Goal: Information Seeking & Learning: Learn about a topic

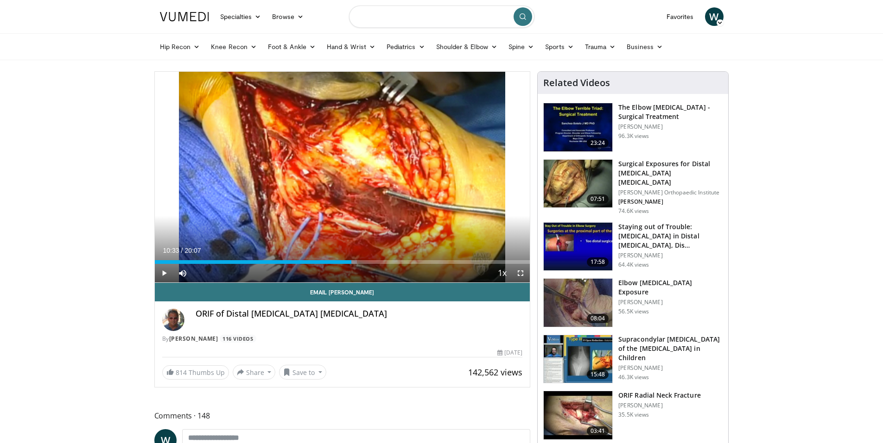
click at [376, 13] on input "Search topics, interventions" at bounding box center [441, 17] width 185 height 22
type input "**********"
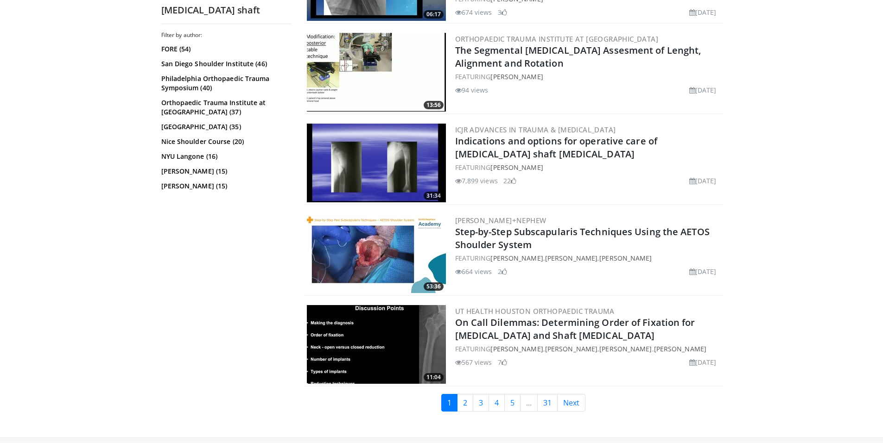
scroll to position [2177, 0]
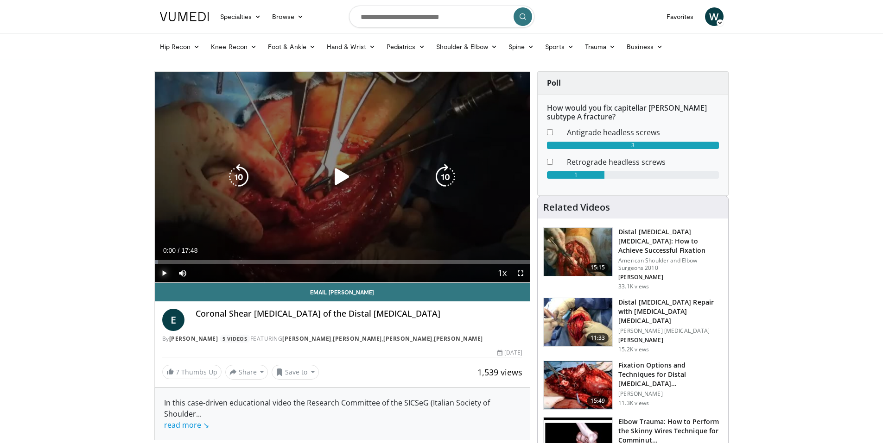
click at [163, 274] on span "Video Player" at bounding box center [164, 273] width 19 height 19
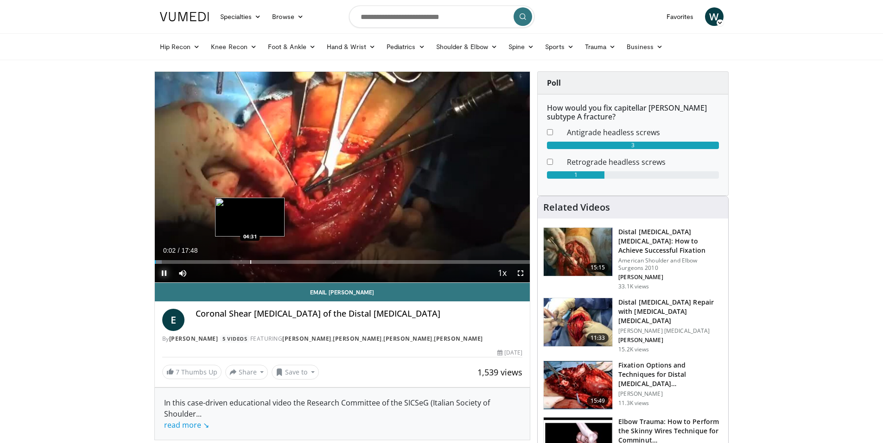
click at [250, 262] on div "Progress Bar" at bounding box center [250, 262] width 1 height 4
click at [520, 278] on span "Video Player" at bounding box center [520, 273] width 19 height 19
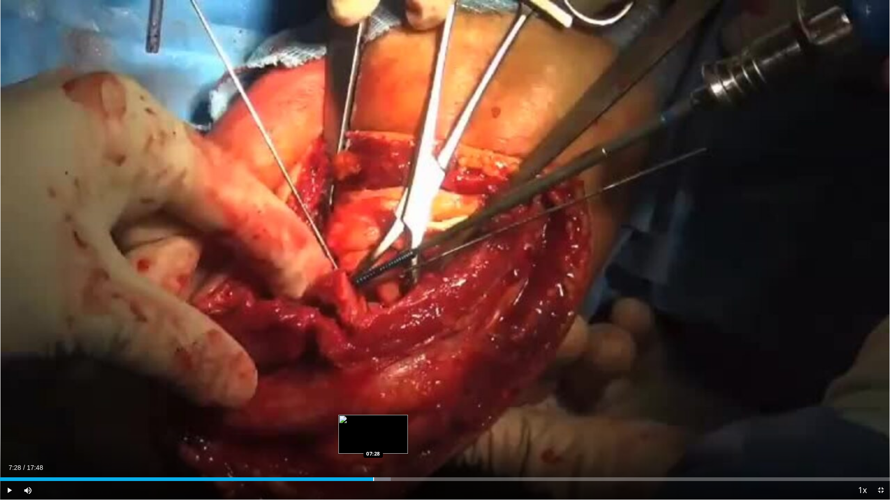
click at [373, 443] on div "Loaded : 43.89% 07:28 07:28" at bounding box center [445, 477] width 890 height 9
click at [405, 443] on div "Progress Bar" at bounding box center [405, 480] width 1 height 4
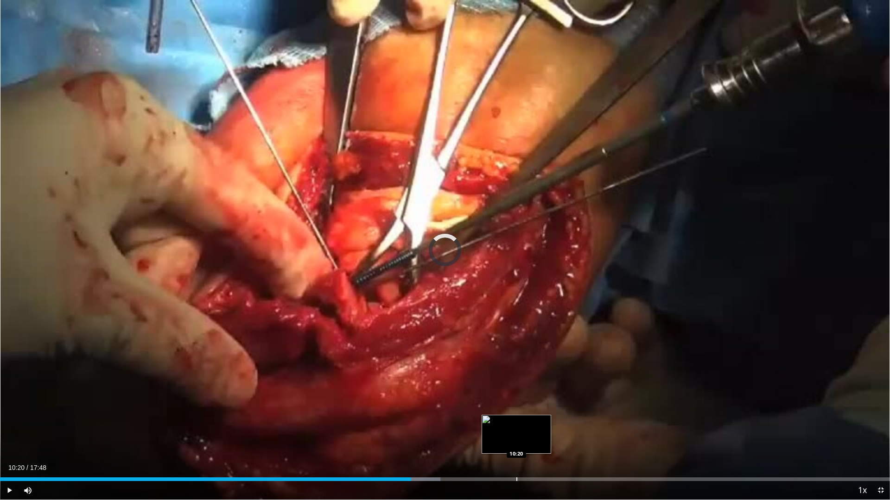
click at [516, 443] on div "Progress Bar" at bounding box center [516, 480] width 1 height 4
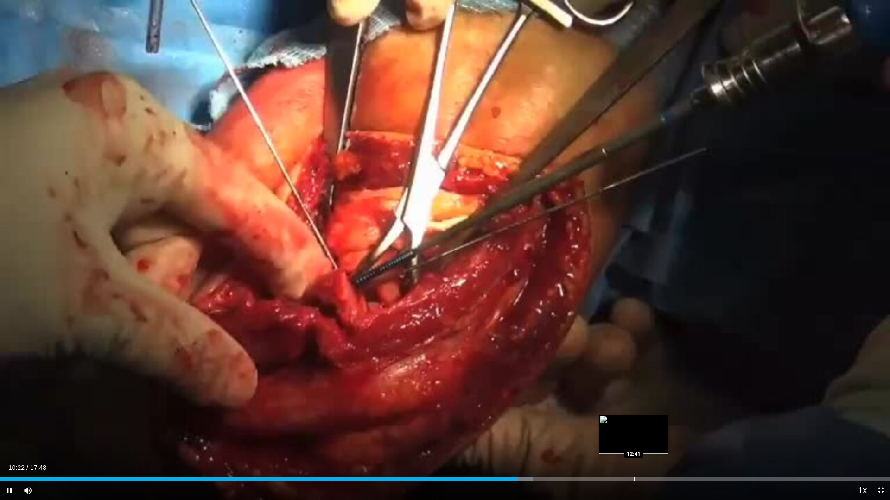
click at [633, 443] on div "Progress Bar" at bounding box center [633, 480] width 1 height 4
click at [663, 443] on div "Progress Bar" at bounding box center [663, 480] width 1 height 4
click at [697, 443] on div "Current Time 13:23 / Duration 17:48 Pause Skip Backward Skip Forward Mute Loade…" at bounding box center [445, 490] width 890 height 19
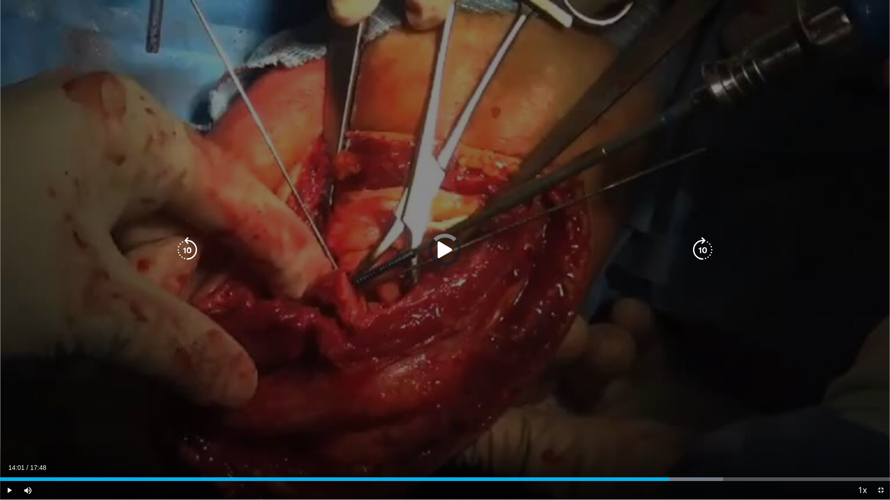
click at [700, 443] on div "Progress Bar" at bounding box center [683, 480] width 80 height 4
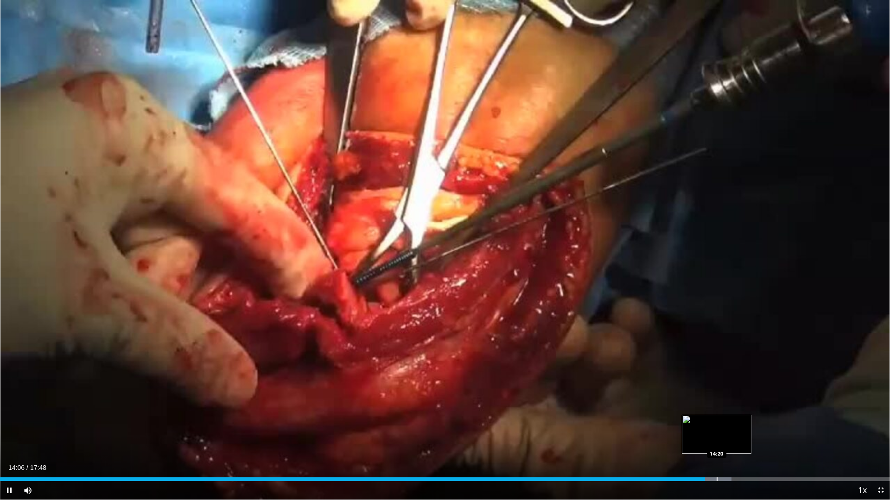
click at [716, 443] on div "Progress Bar" at bounding box center [716, 480] width 1 height 4
click at [736, 443] on div "Current Time 14:23 / Duration 17:48 Pause Skip Backward Skip Forward Mute Loade…" at bounding box center [445, 490] width 890 height 19
click at [732, 443] on div "Progress Bar" at bounding box center [732, 480] width 1 height 4
click at [745, 443] on div "Loaded : 84.06% 14:39 14:55" at bounding box center [445, 477] width 890 height 9
click at [773, 443] on div "Loaded : 85.93% 15:00 15:28" at bounding box center [445, 477] width 890 height 9
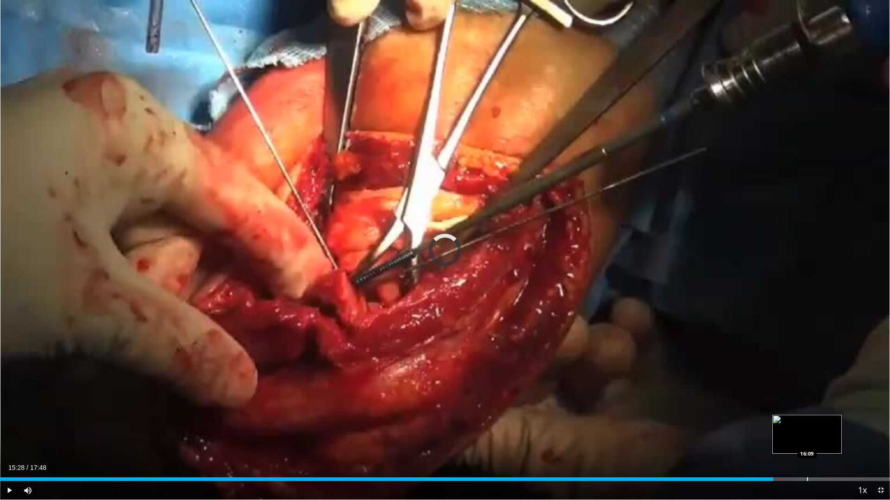
click at [807, 443] on div "Progress Bar" at bounding box center [807, 480] width 1 height 4
click at [874, 443] on span "Video Player" at bounding box center [880, 490] width 19 height 19
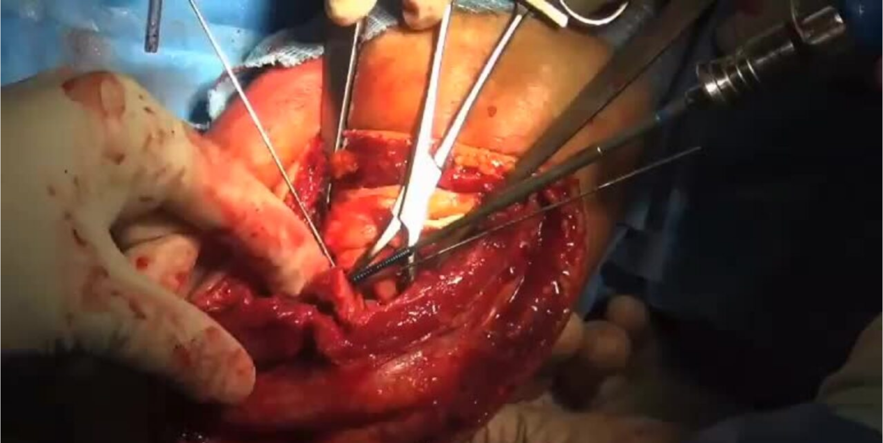
scroll to position [46, 0]
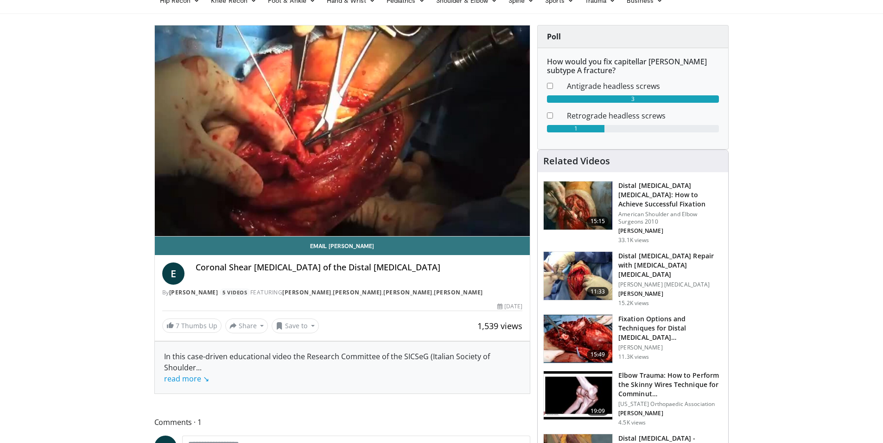
click at [681, 252] on h3 "Distal [MEDICAL_DATA] Repair with [MEDICAL_DATA] [MEDICAL_DATA]" at bounding box center [670, 266] width 104 height 28
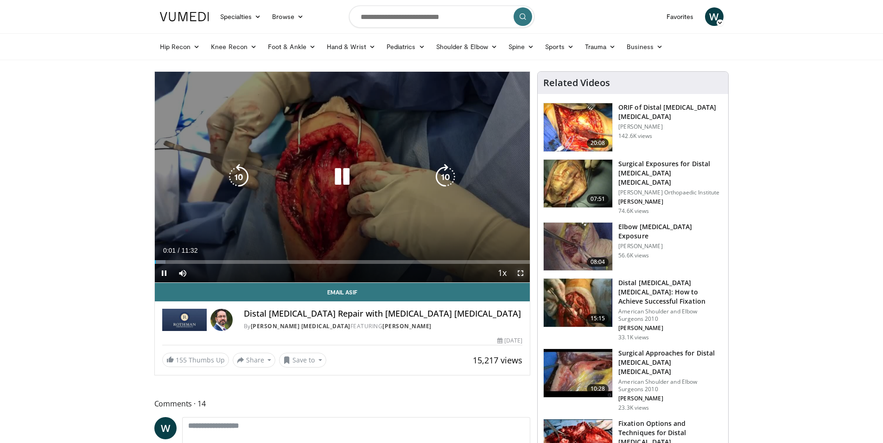
click at [517, 272] on span "Video Player" at bounding box center [520, 273] width 19 height 19
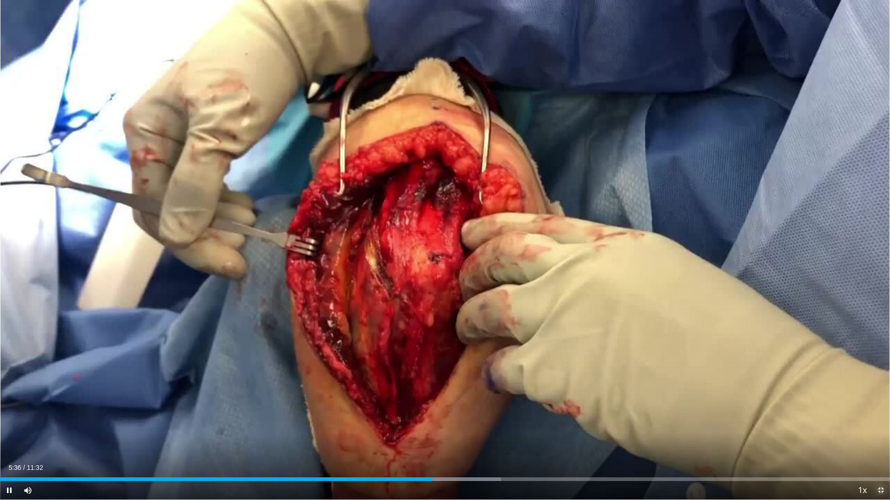
click at [882, 443] on span "Video Player" at bounding box center [880, 490] width 19 height 19
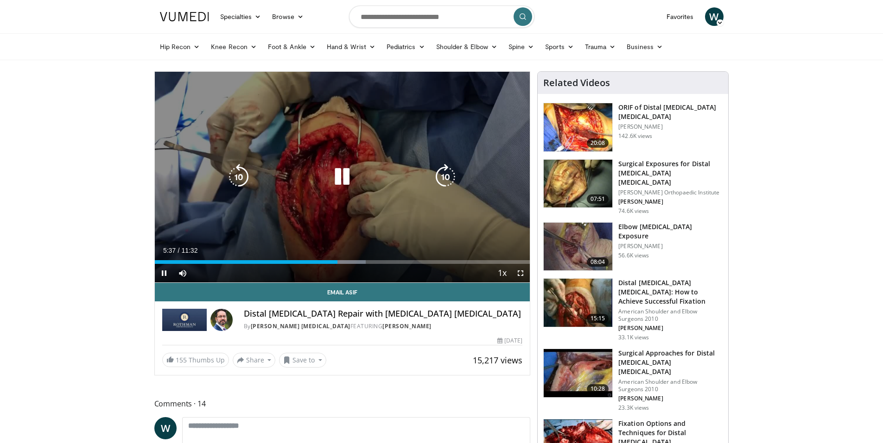
click at [261, 170] on div "Video Player" at bounding box center [341, 177] width 225 height 19
click at [333, 175] on icon "Video Player" at bounding box center [342, 177] width 26 height 26
